Goal: Check status

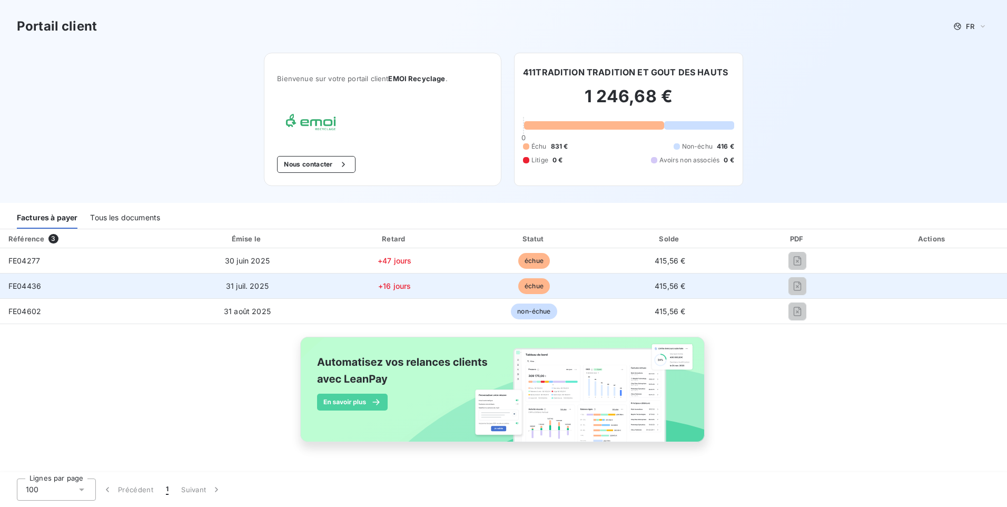
click at [218, 290] on td "31 juil. 2025" at bounding box center [248, 285] width 154 height 25
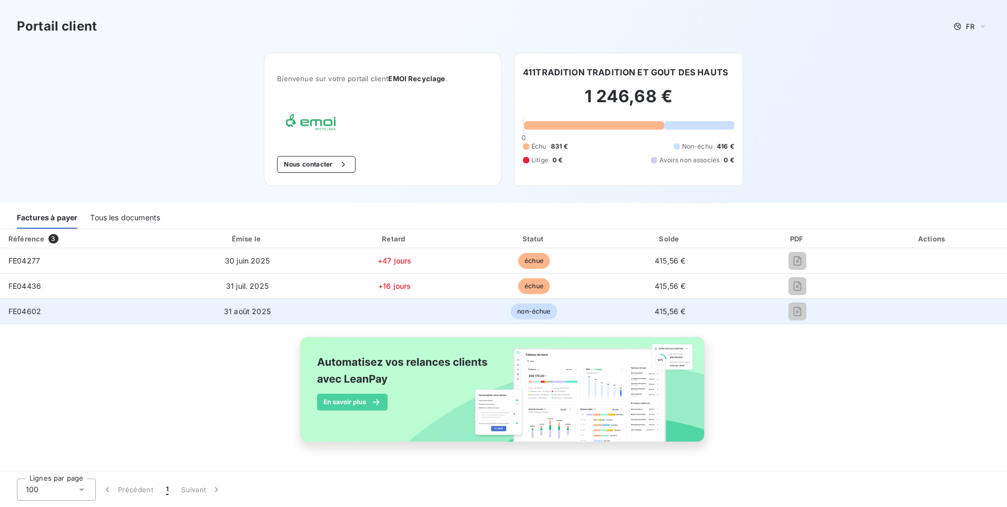
click at [219, 315] on td "31 août 2025" at bounding box center [248, 311] width 154 height 25
click at [219, 314] on td "31 août 2025" at bounding box center [248, 311] width 154 height 25
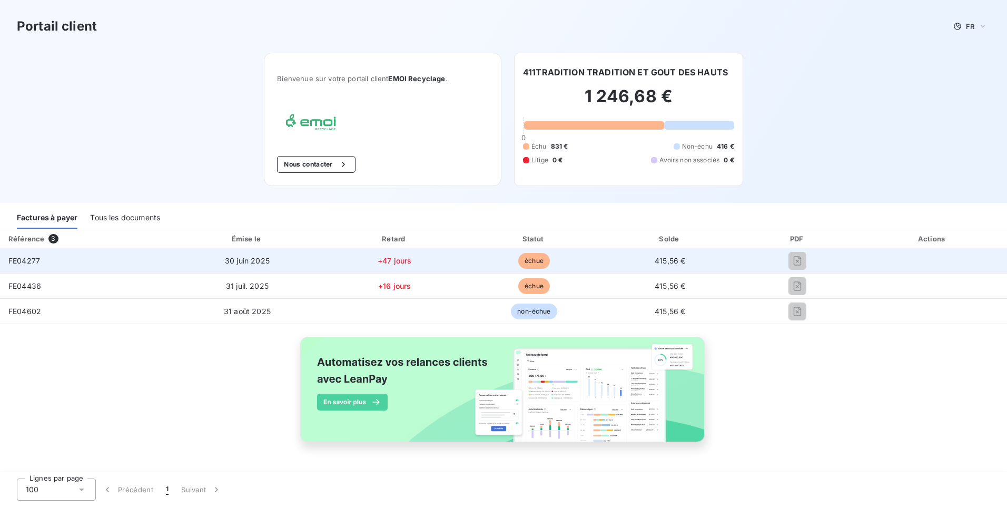
click at [48, 262] on td "FE04277" at bounding box center [85, 260] width 171 height 25
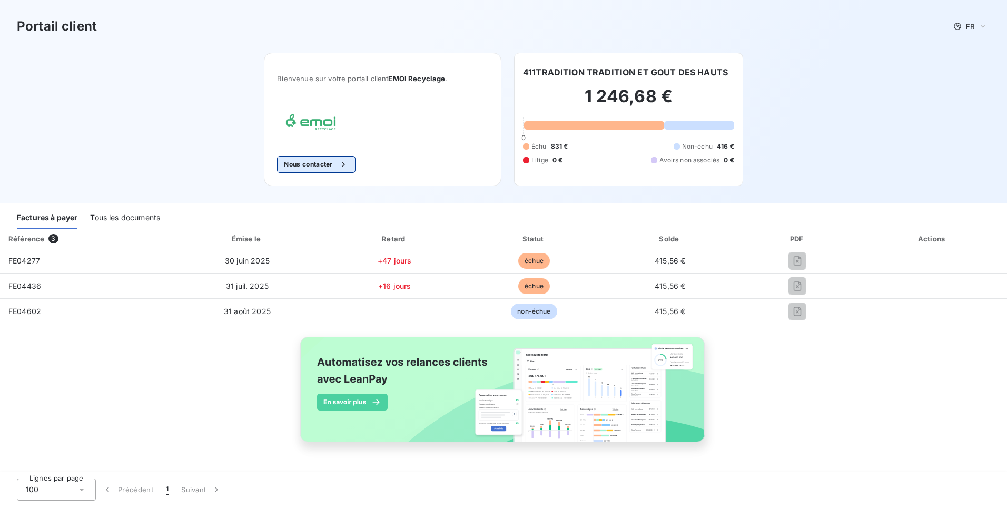
click at [349, 165] on icon "button" at bounding box center [343, 164] width 11 height 11
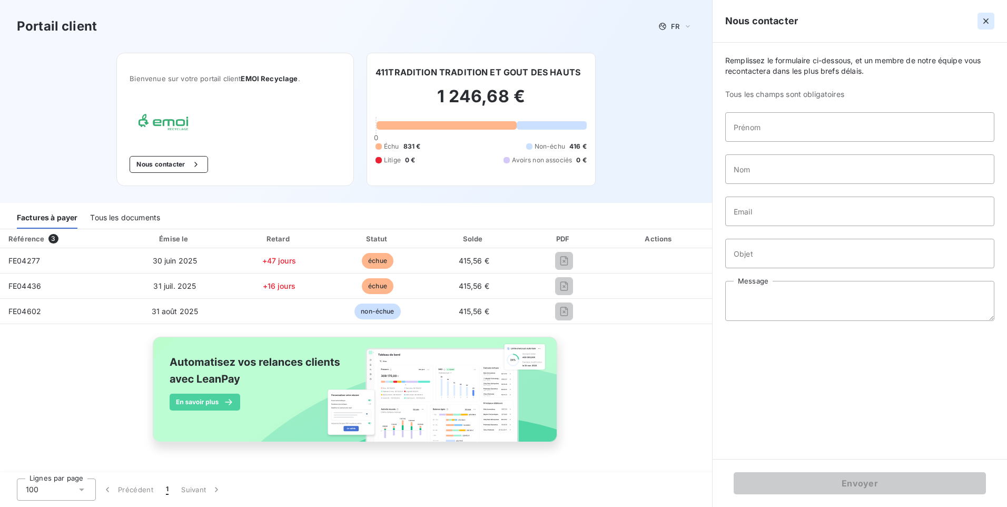
click at [984, 22] on icon "button" at bounding box center [986, 21] width 11 height 11
